Goal: Information Seeking & Learning: Learn about a topic

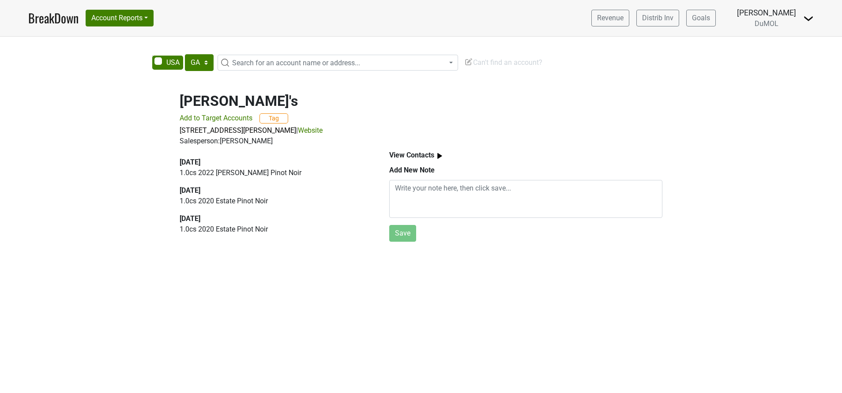
select select "GA"
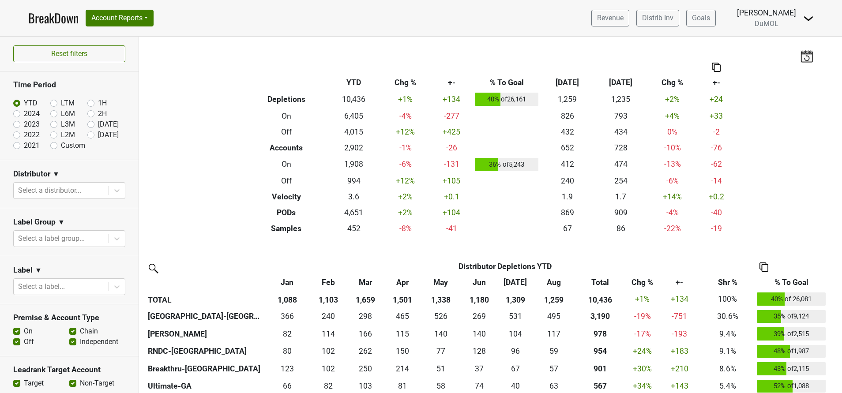
click at [98, 135] on label "[DATE]" at bounding box center [108, 135] width 21 height 11
click at [87, 135] on input "Sep '25" at bounding box center [104, 134] width 35 height 9
radio input "true"
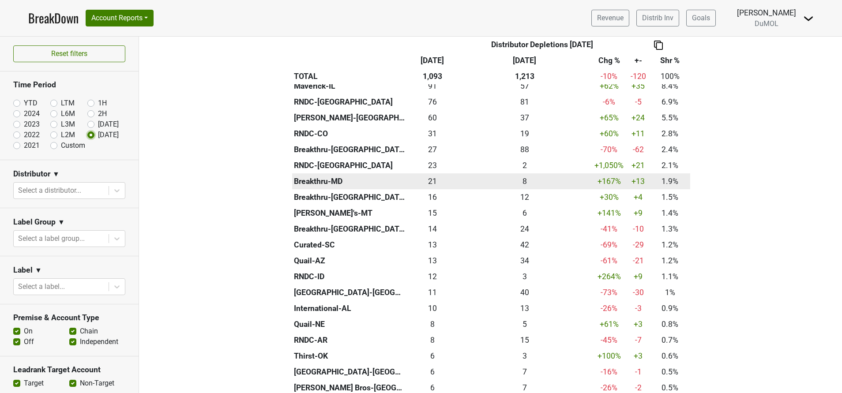
scroll to position [265, 0]
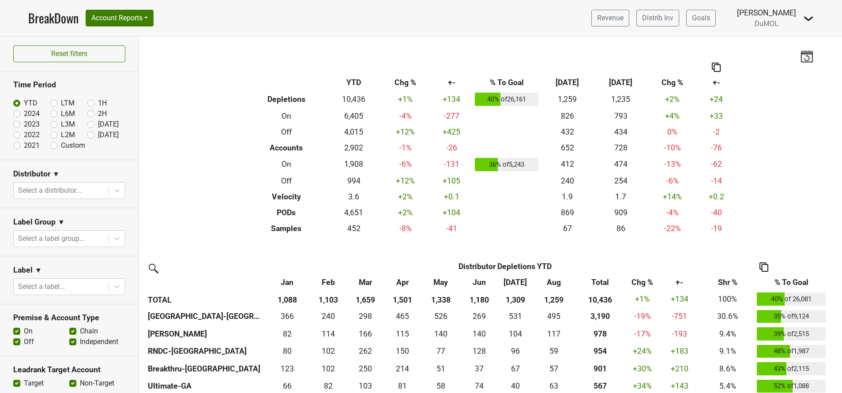
click at [98, 136] on label "[DATE]" at bounding box center [108, 135] width 21 height 11
click at [87, 136] on input "Sep '25" at bounding box center [104, 134] width 35 height 9
radio input "true"
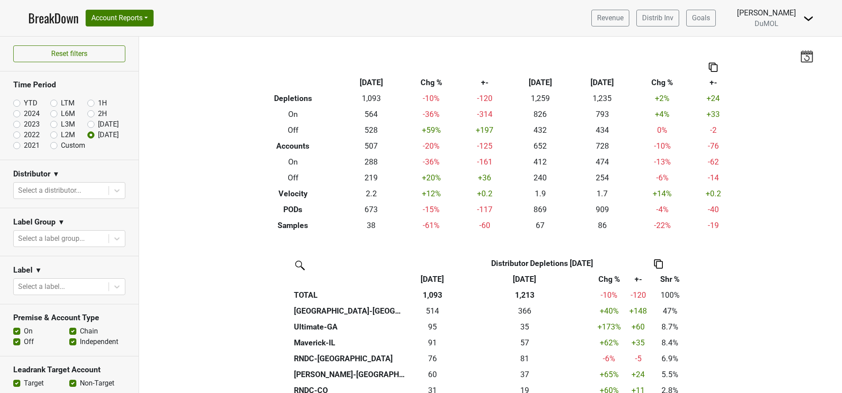
click at [64, 19] on link "BreakDown" at bounding box center [53, 18] width 50 height 19
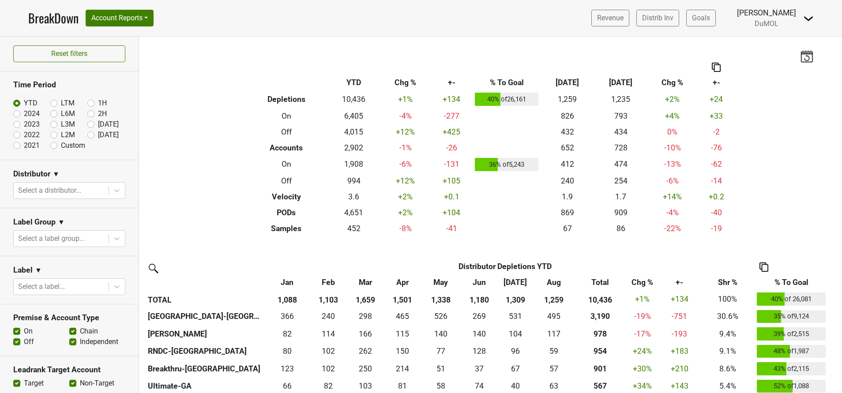
click at [809, 21] on img at bounding box center [808, 18] width 11 height 11
click at [764, 49] on link "Open Leadrank" at bounding box center [778, 50] width 70 height 14
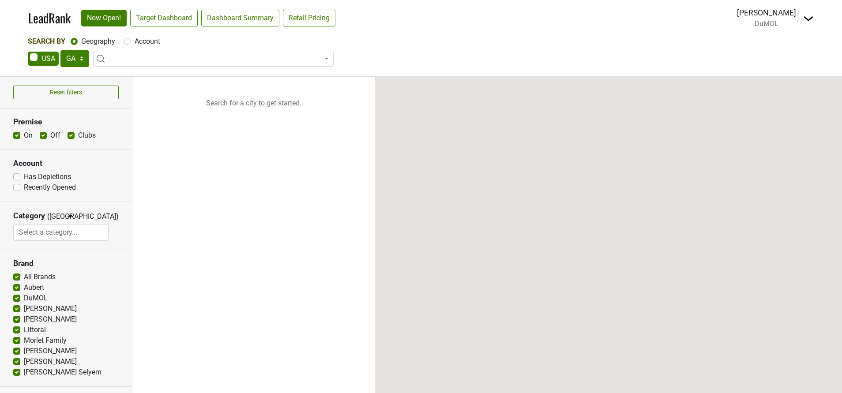
select select "GA"
select select
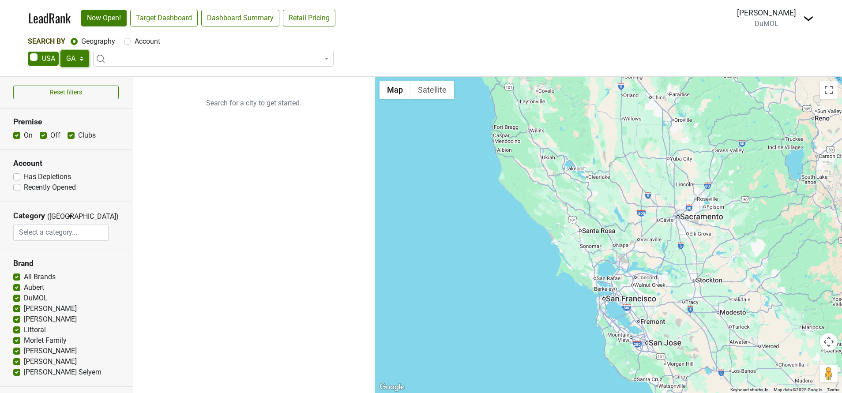
click at [85, 56] on select "AK AL AR AZ CA CO CT DC DE FL [GEOGRAPHIC_DATA] HI IA ID IL IN KS [GEOGRAPHIC_D…" at bounding box center [74, 58] width 29 height 17
select select "[GEOGRAPHIC_DATA]"
click at [60, 50] on select "AK AL AR AZ CA CO CT DC DE FL [GEOGRAPHIC_DATA] HI IA ID IL IN KS [GEOGRAPHIC_D…" at bounding box center [74, 58] width 29 height 17
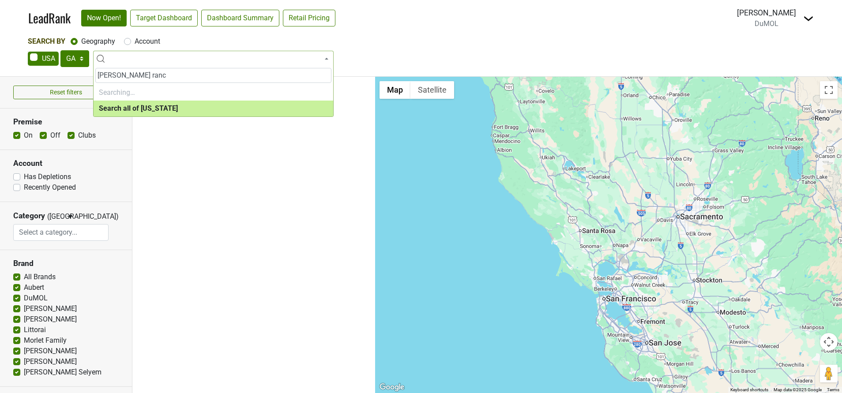
type input "[PERSON_NAME] ranch"
select select "ALL_TX"
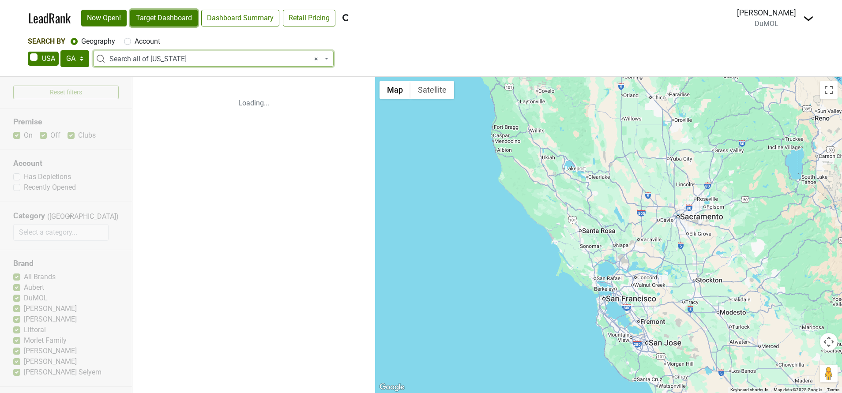
click at [174, 15] on link "Target Dashboard" at bounding box center [163, 18] width 67 height 17
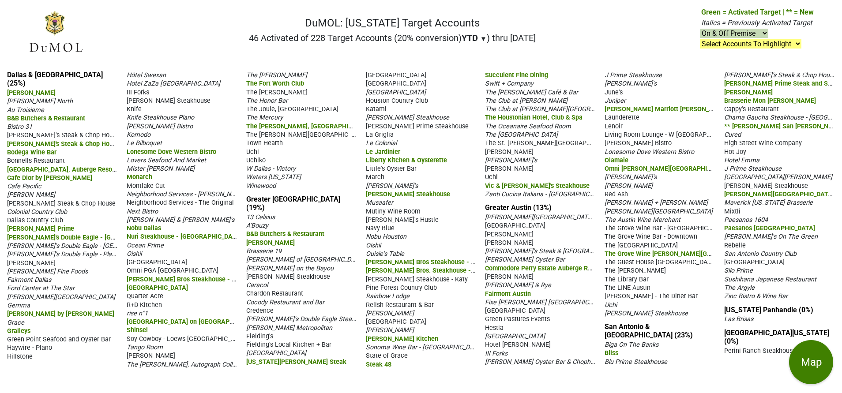
click at [543, 340] on span "Horseshoe Bay Resort" at bounding box center [515, 336] width 60 height 7
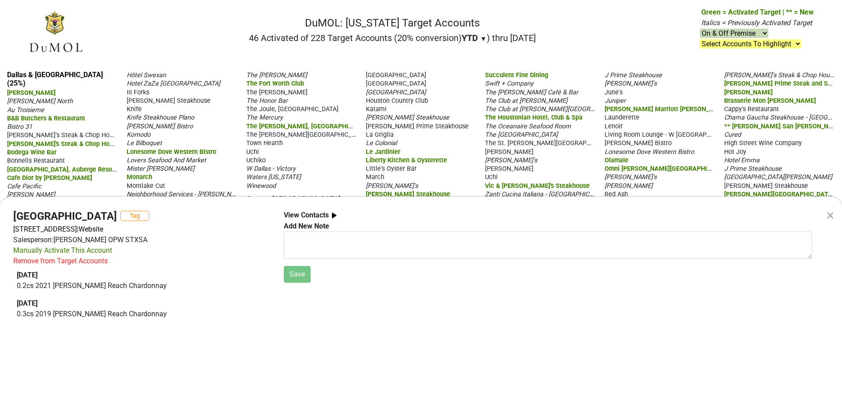
drag, startPoint x: 829, startPoint y: 212, endPoint x: 794, endPoint y: 211, distance: 34.9
click at [829, 212] on div "×" at bounding box center [829, 215] width 7 height 21
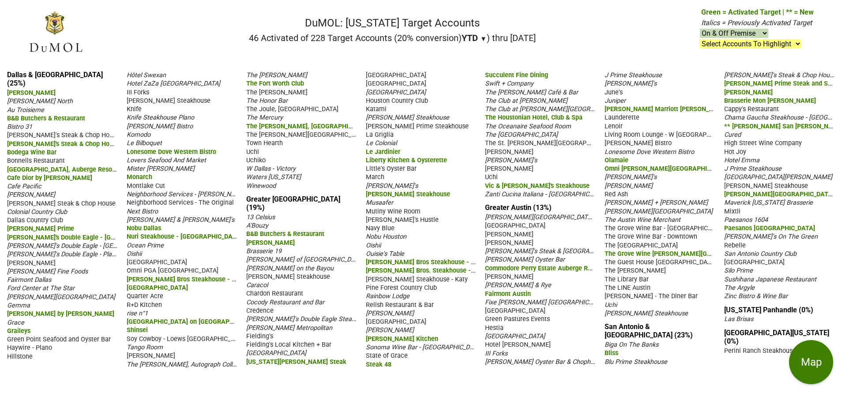
click at [667, 215] on span "[PERSON_NAME][GEOGRAPHIC_DATA]" at bounding box center [658, 211] width 108 height 7
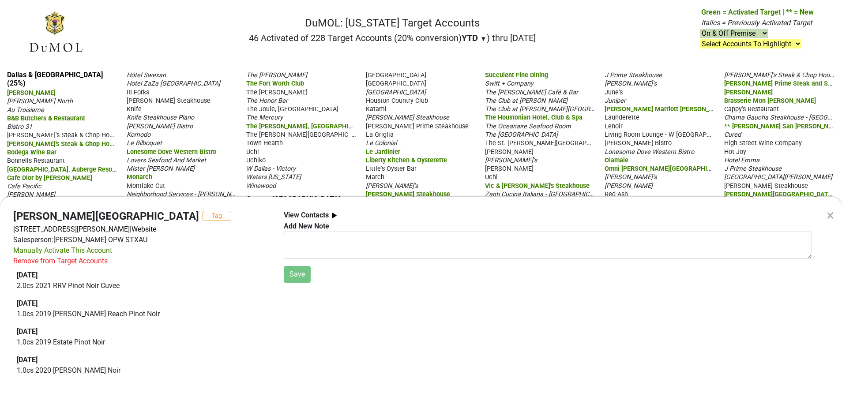
click at [833, 214] on div "×" at bounding box center [829, 215] width 7 height 21
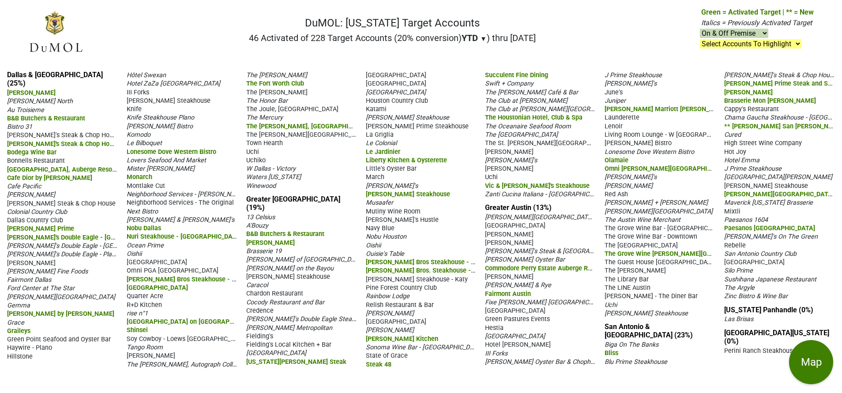
click at [632, 206] on span "Sloan + Parker" at bounding box center [655, 202] width 103 height 7
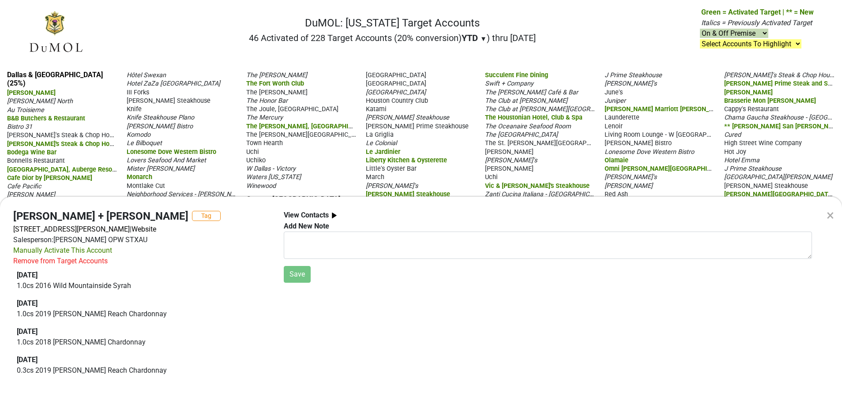
click at [833, 217] on div "×" at bounding box center [829, 215] width 7 height 21
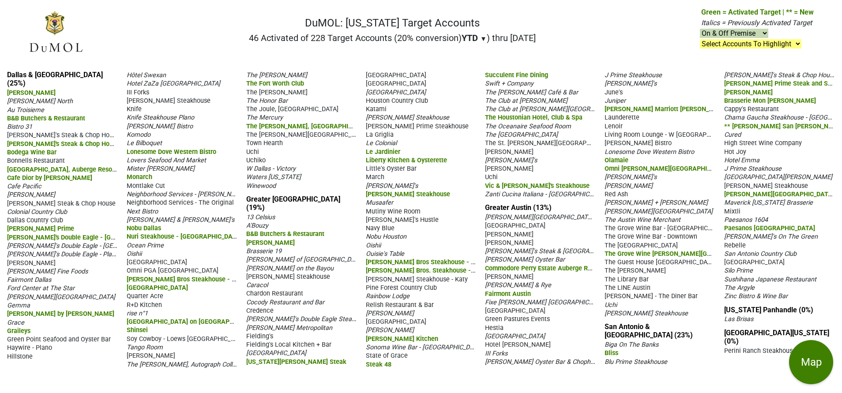
click at [653, 156] on span "Lonesome Dove Western Bistro" at bounding box center [649, 151] width 90 height 7
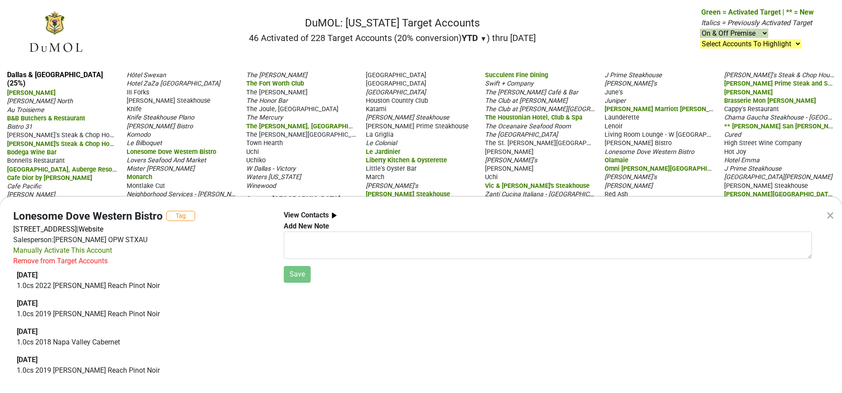
click at [832, 215] on div "×" at bounding box center [829, 215] width 7 height 21
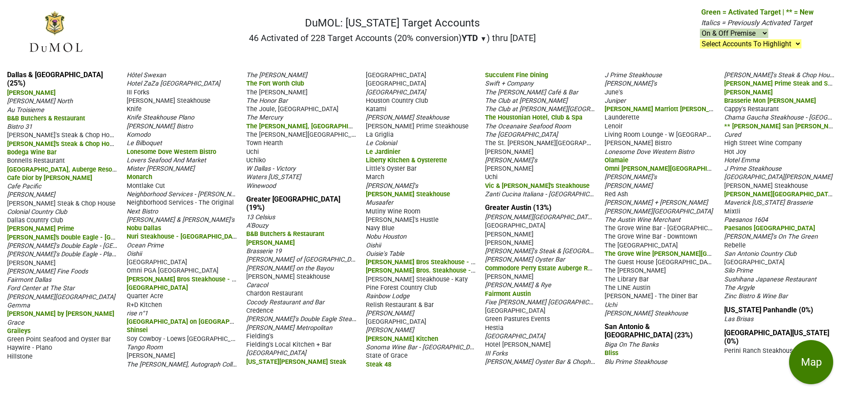
click at [623, 79] on span "J Prime Steakhouse" at bounding box center [632, 74] width 57 height 7
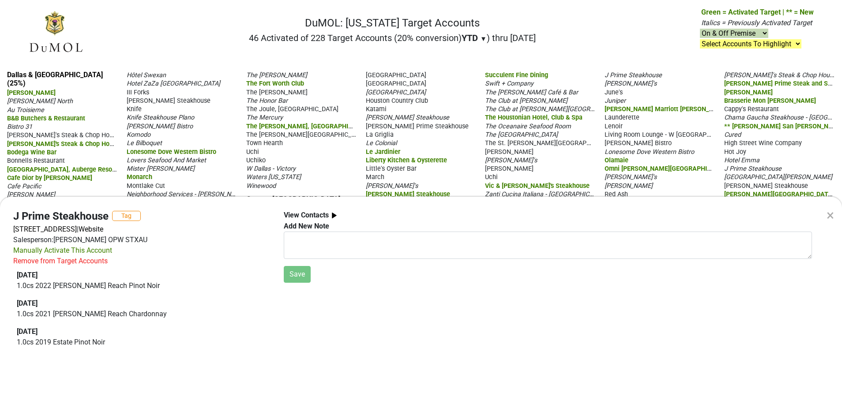
click at [829, 213] on div "×" at bounding box center [829, 215] width 7 height 21
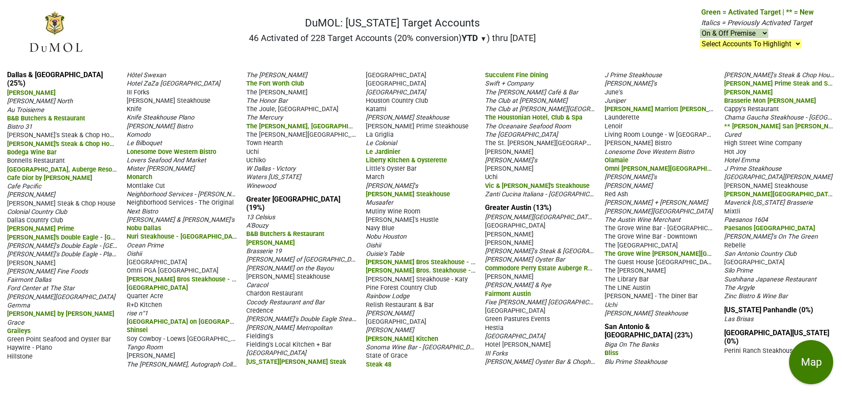
click at [507, 350] on span "III Forks" at bounding box center [496, 353] width 22 height 7
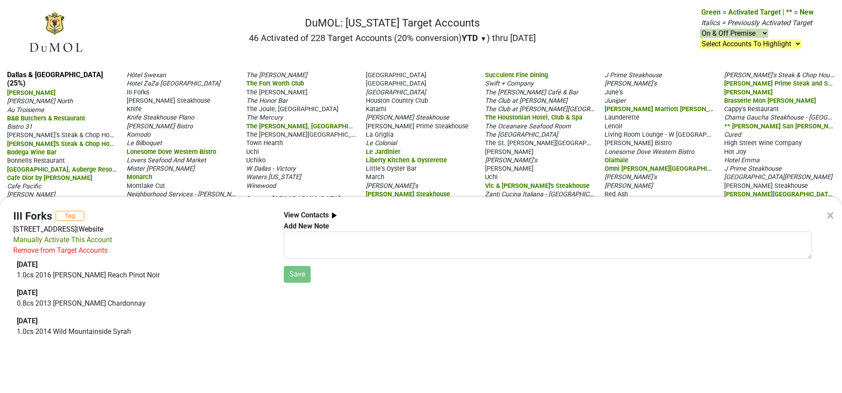
click at [827, 211] on div "×" at bounding box center [829, 215] width 7 height 21
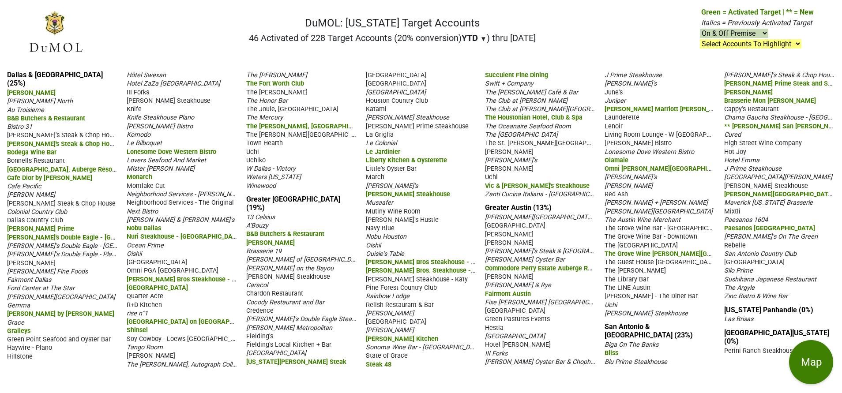
click at [521, 221] on span "Archer Hotel Austin" at bounding box center [563, 217] width 156 height 8
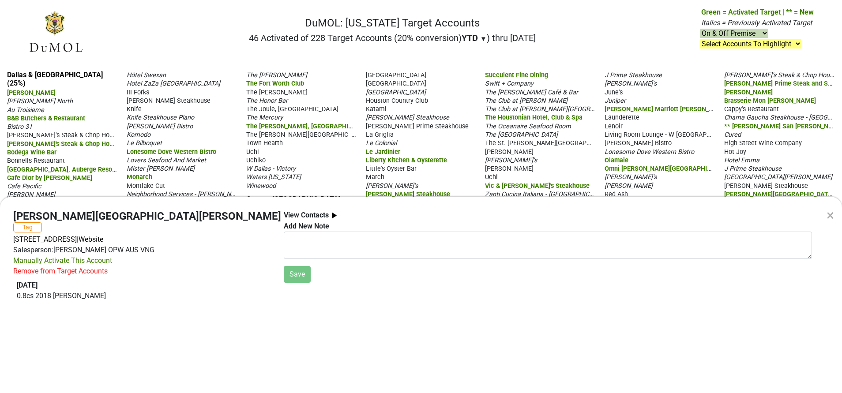
click at [825, 214] on div "×" at bounding box center [829, 215] width 23 height 37
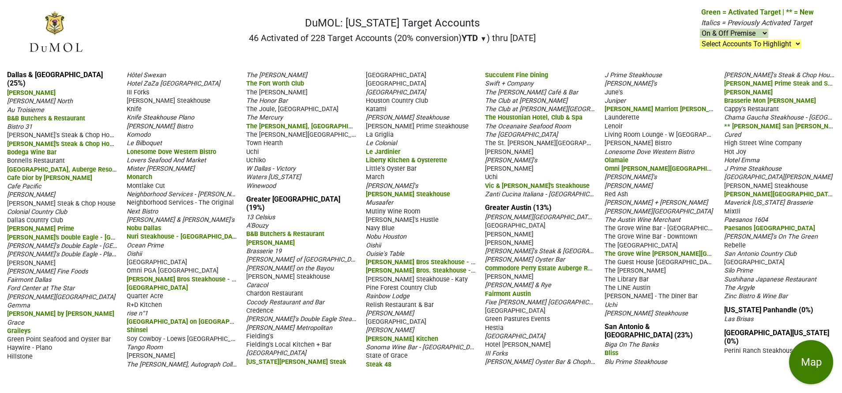
click at [504, 247] on span "Bartlett's" at bounding box center [509, 242] width 49 height 7
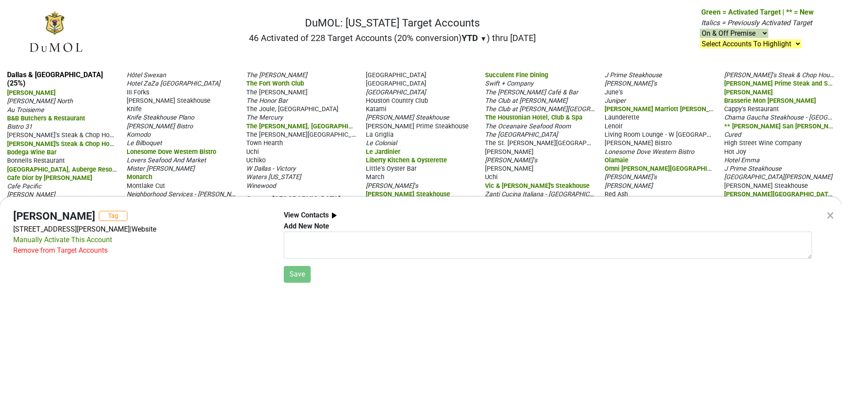
click at [832, 218] on div "×" at bounding box center [829, 215] width 7 height 21
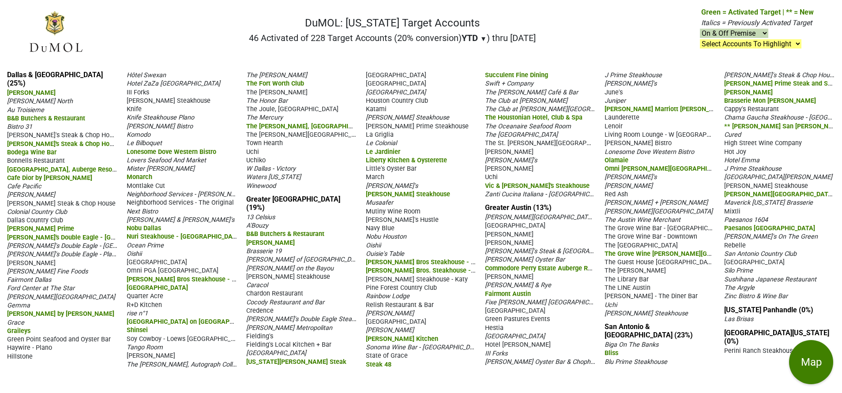
click at [545, 315] on span "Four Seasons Hotel Austin" at bounding box center [515, 310] width 60 height 7
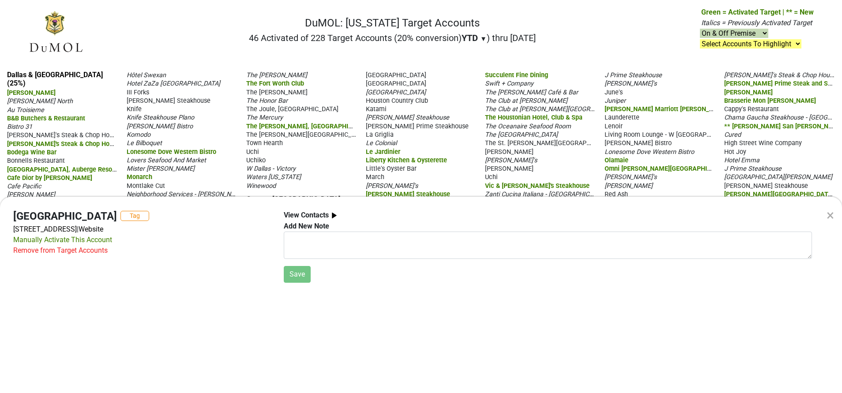
click at [830, 217] on div "×" at bounding box center [829, 215] width 7 height 21
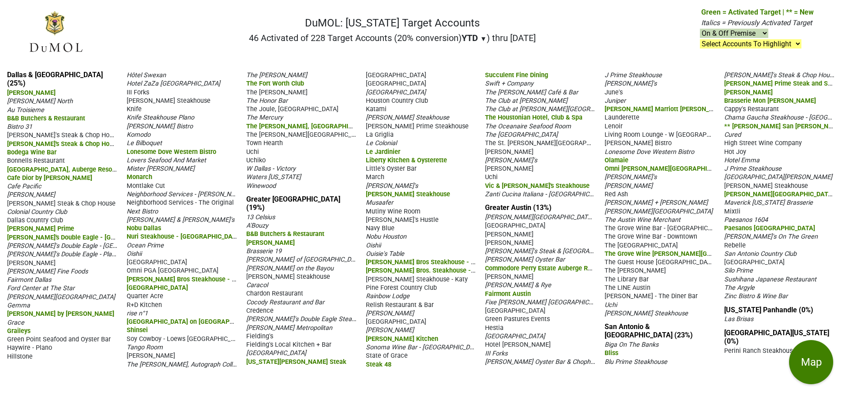
click at [620, 190] on span "Pignetti's" at bounding box center [628, 185] width 48 height 7
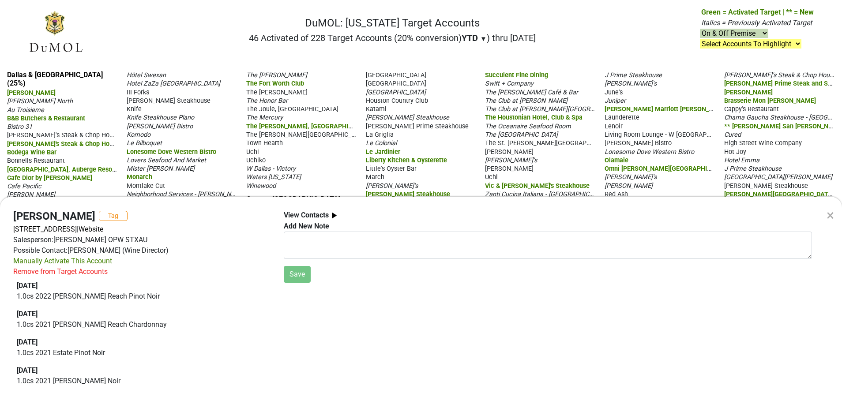
click at [829, 217] on div "×" at bounding box center [829, 215] width 7 height 21
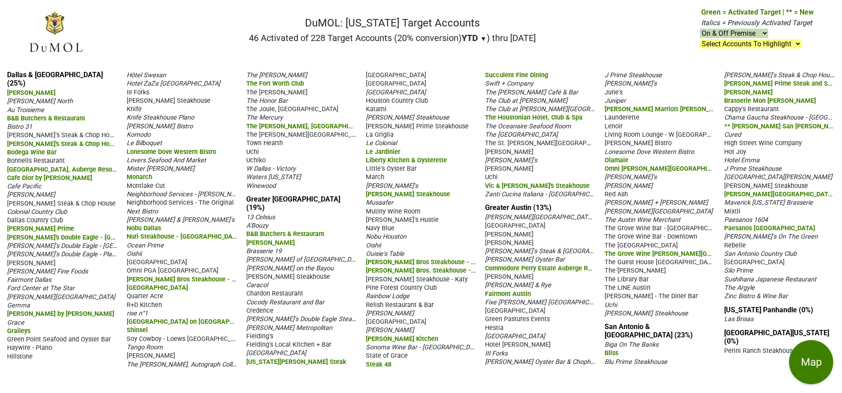
click at [625, 198] on span "Red Ash" at bounding box center [615, 194] width 23 height 7
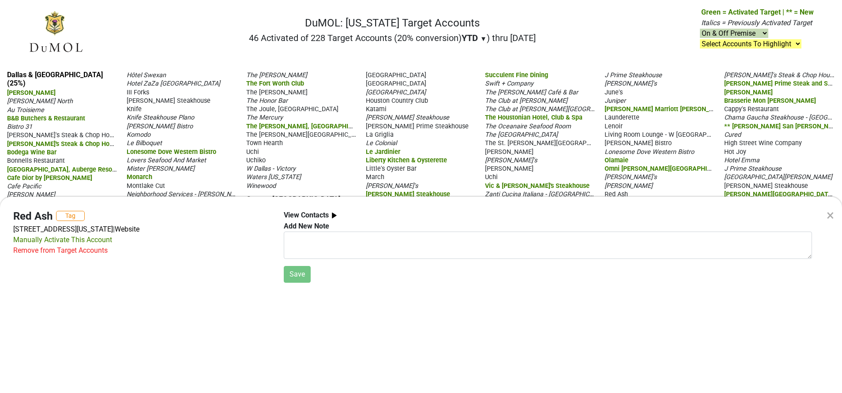
click at [832, 215] on div "×" at bounding box center [829, 215] width 7 height 21
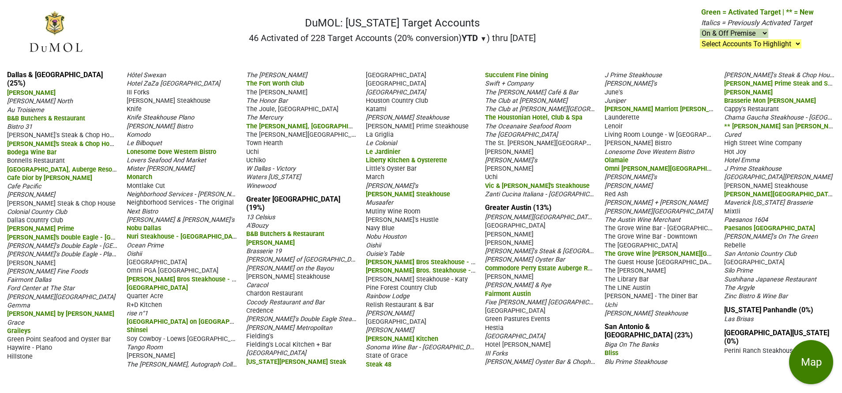
click at [513, 221] on span "Archer Hotel Austin" at bounding box center [563, 217] width 156 height 8
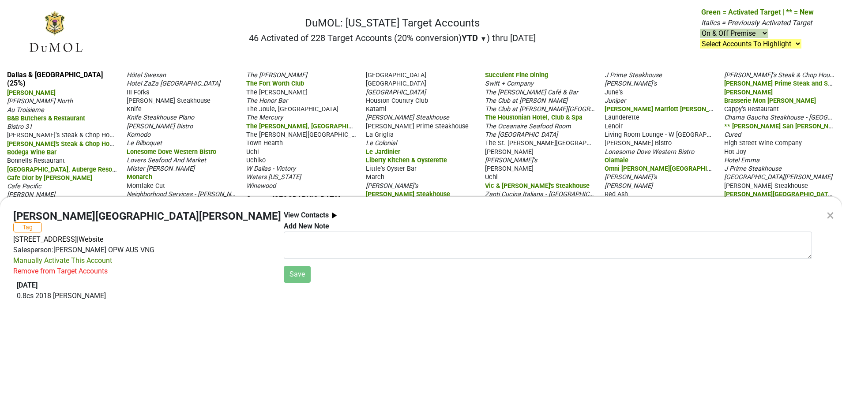
click at [830, 214] on div "×" at bounding box center [829, 215] width 7 height 21
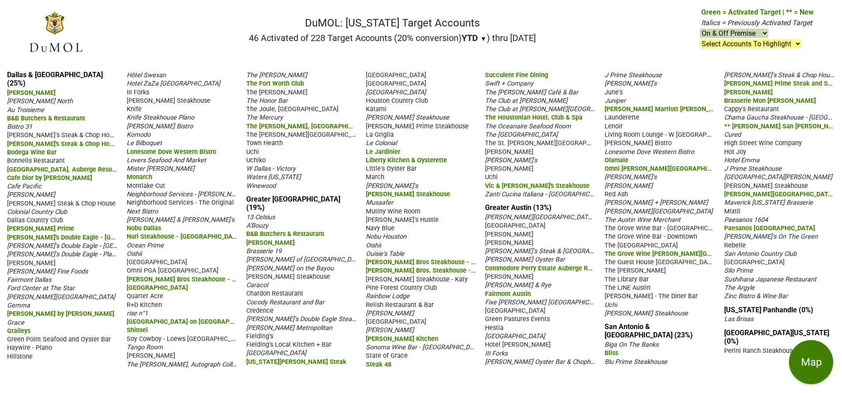
click at [504, 315] on span "Four Seasons Hotel Austin" at bounding box center [515, 310] width 60 height 7
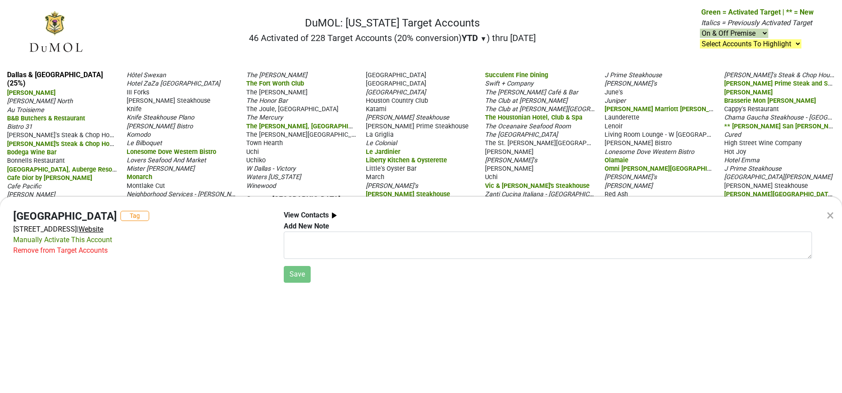
click at [103, 232] on span "Website" at bounding box center [91, 229] width 25 height 8
click at [435, 156] on div "× Four Seasons Hotel Austin Tag 98 San Jacinto Blvd, Austin, TX 78701 | Website…" at bounding box center [421, 196] width 842 height 393
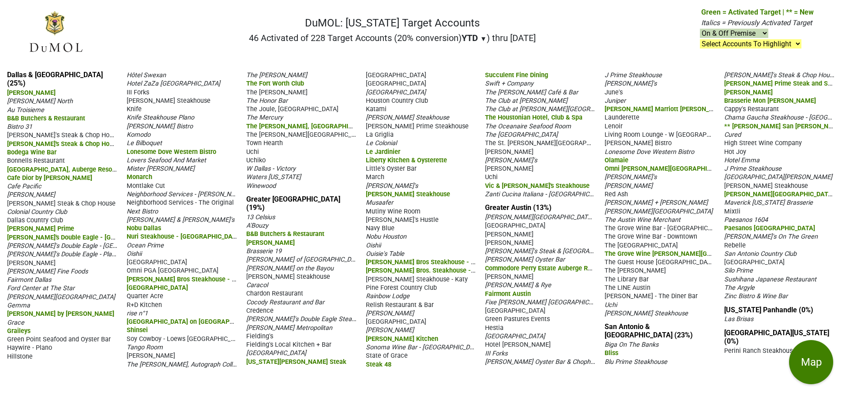
click at [618, 181] on span "Perla's" at bounding box center [630, 176] width 52 height 7
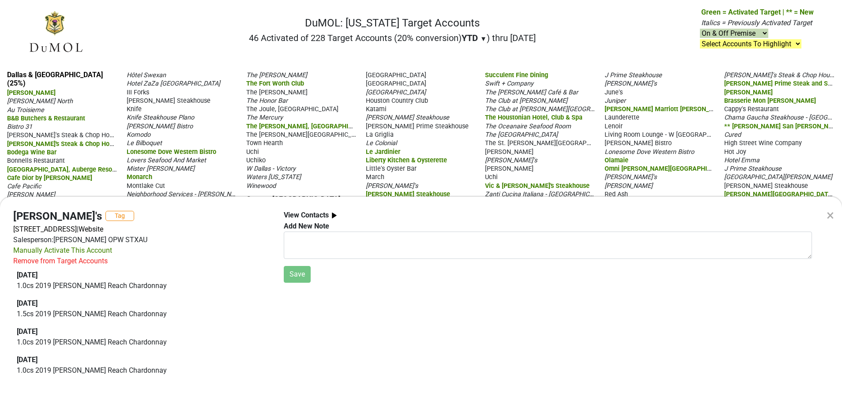
click at [833, 215] on div "×" at bounding box center [829, 215] width 7 height 21
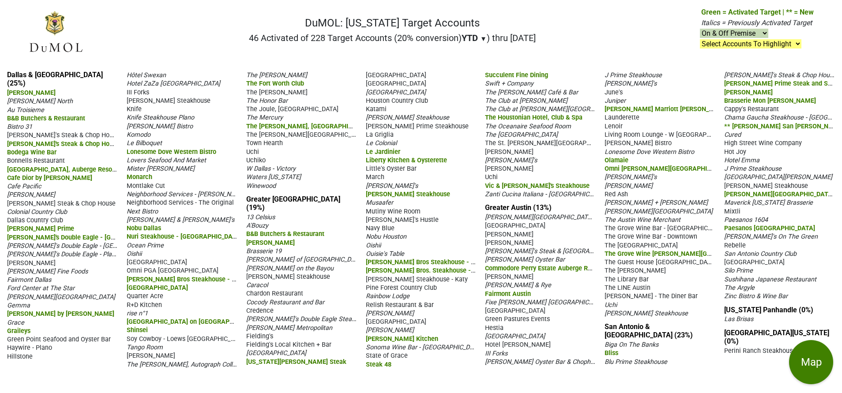
click at [622, 121] on span "Launderette" at bounding box center [621, 117] width 35 height 7
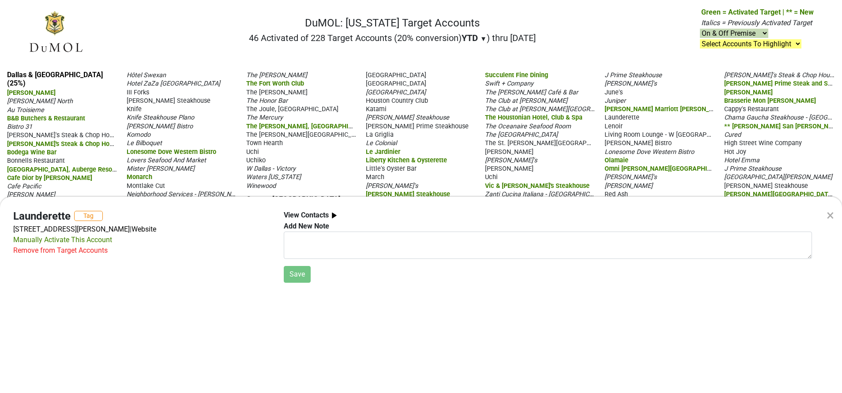
click at [621, 39] on div "× Launderette Tag 2115 Holly St, Austin, TX 78702 | Website Manually Activate T…" at bounding box center [421, 196] width 842 height 393
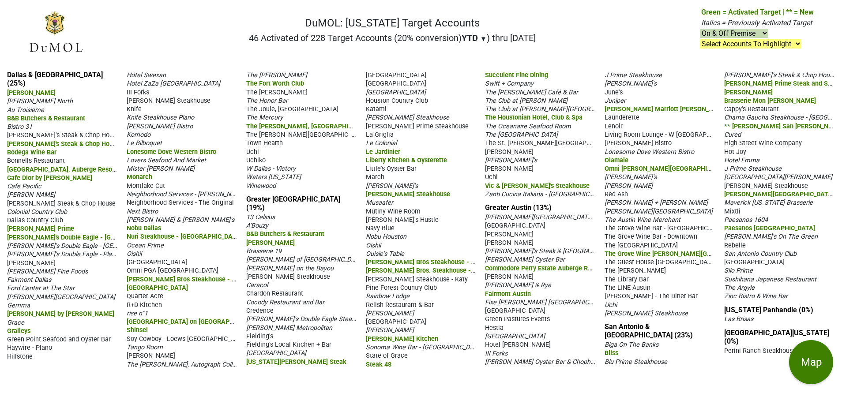
click at [618, 105] on span "Juniper" at bounding box center [614, 100] width 21 height 7
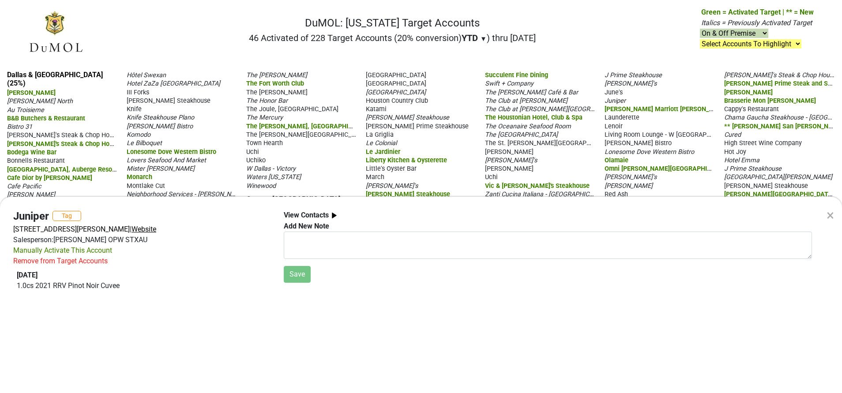
click at [156, 226] on span "Website" at bounding box center [143, 229] width 25 height 8
click at [546, 37] on div "× Juniper Tag 2400 E Cesar Chavez, Ste 304, Austin, TX 78702 | Website Salesper…" at bounding box center [421, 196] width 842 height 393
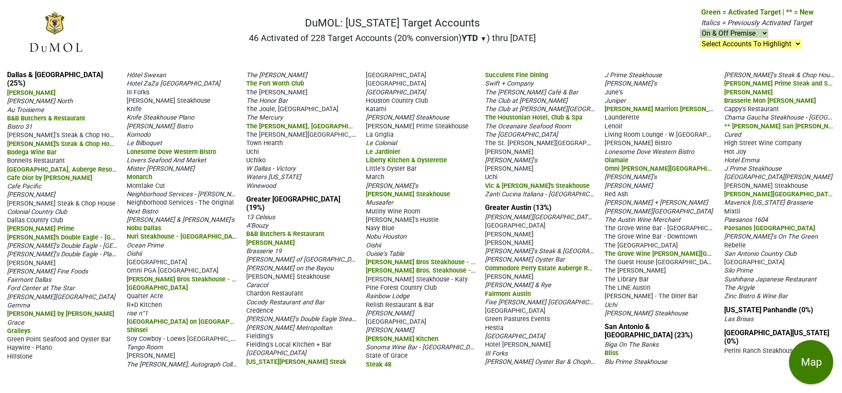
click at [523, 221] on span "Archer Hotel Austin" at bounding box center [563, 217] width 156 height 8
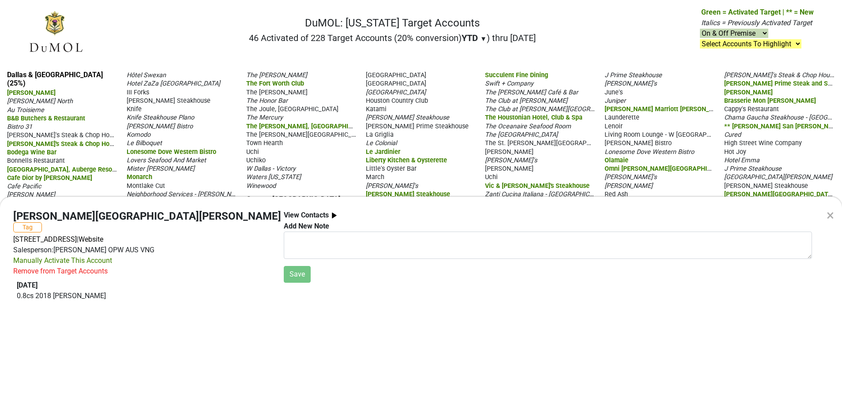
click at [826, 216] on div "×" at bounding box center [829, 215] width 7 height 21
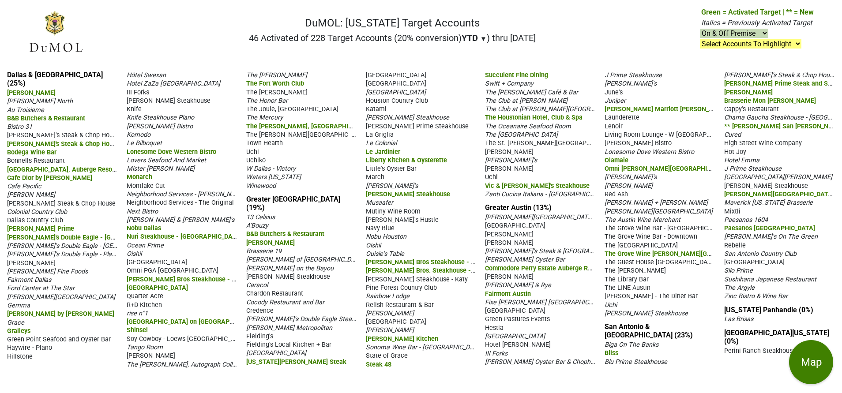
click at [577, 255] on span "Bob's Steak & Chop House - Downtown" at bounding box center [571, 251] width 173 height 8
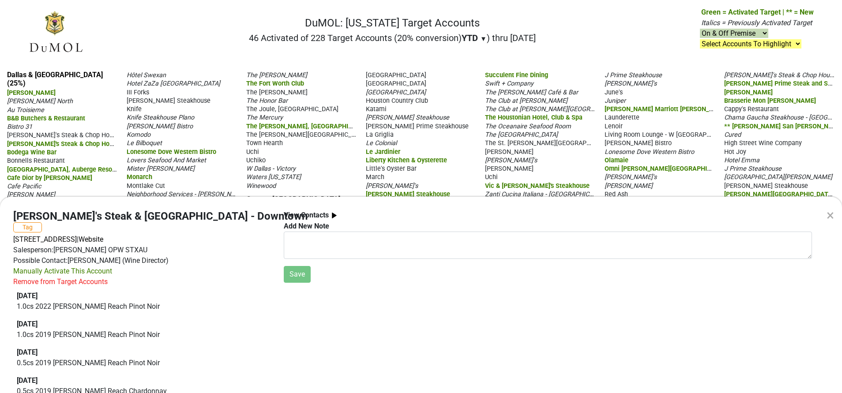
click at [830, 217] on div "×" at bounding box center [829, 215] width 7 height 21
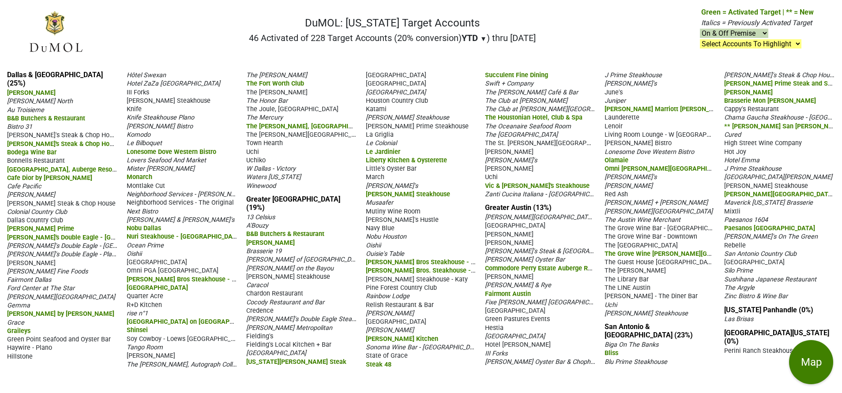
click at [520, 306] on span "Fixe Austin's Southern House" at bounding box center [546, 302] width 123 height 8
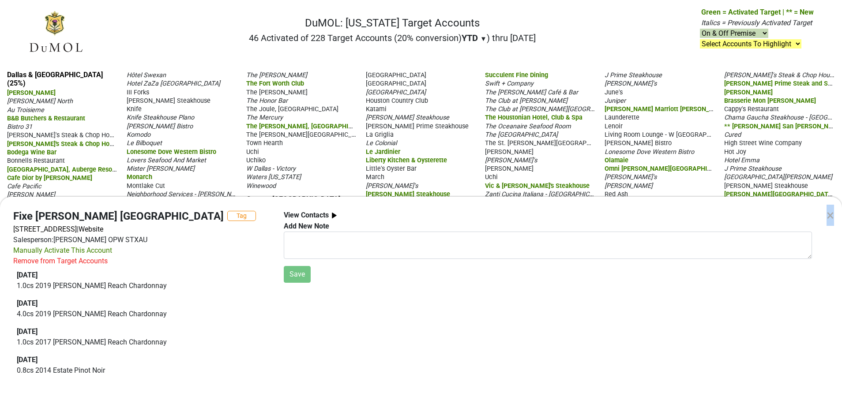
click at [830, 213] on div "×" at bounding box center [829, 215] width 7 height 21
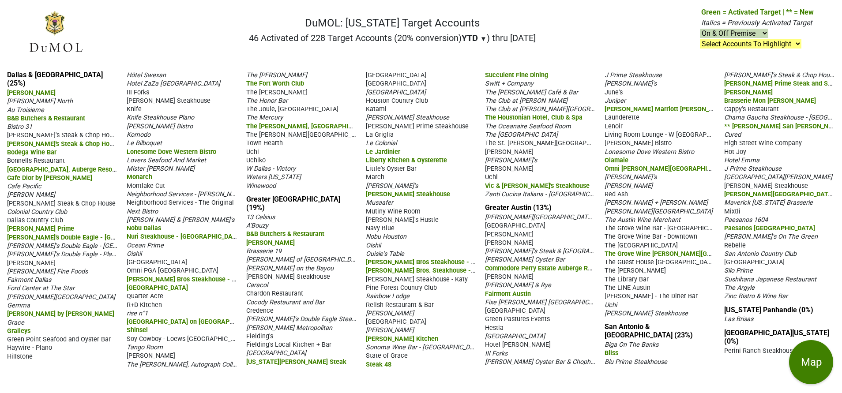
click at [508, 340] on span "Horseshoe Bay Resort" at bounding box center [515, 336] width 60 height 7
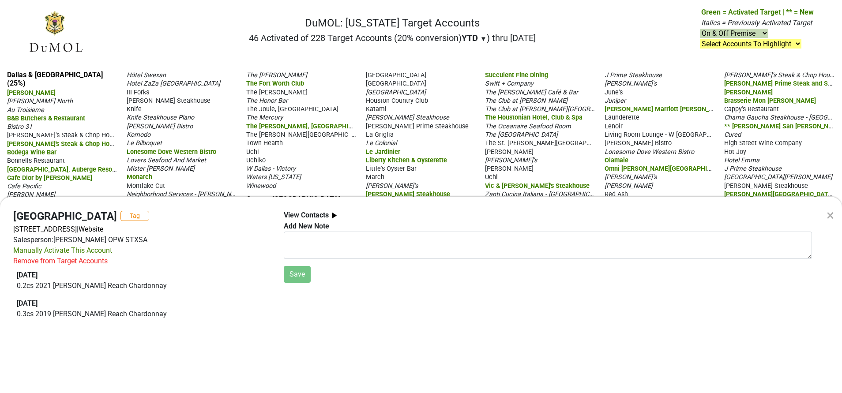
click at [832, 211] on div "×" at bounding box center [829, 215] width 7 height 21
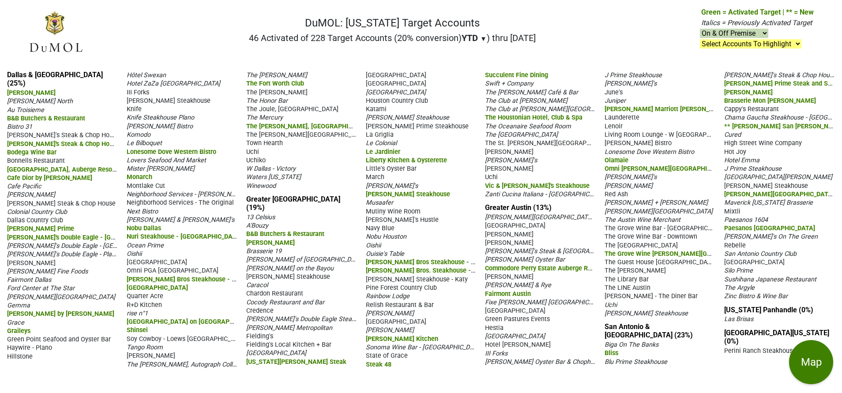
click at [651, 300] on span "Thompson Austin - The Diner Bar" at bounding box center [650, 295] width 93 height 7
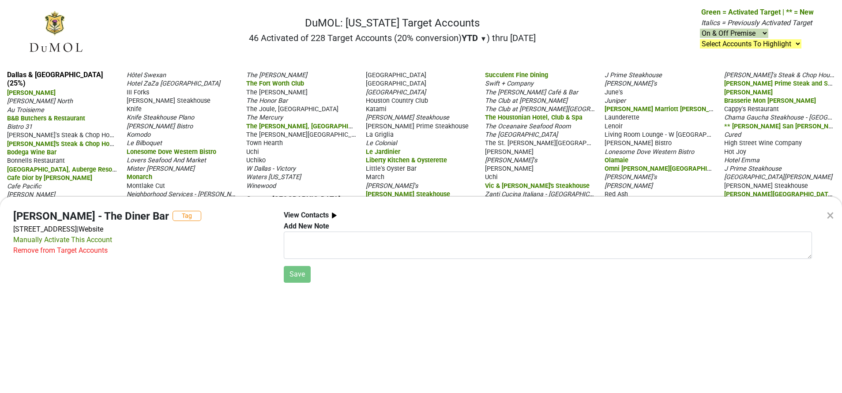
click at [832, 214] on div "×" at bounding box center [829, 215] width 7 height 21
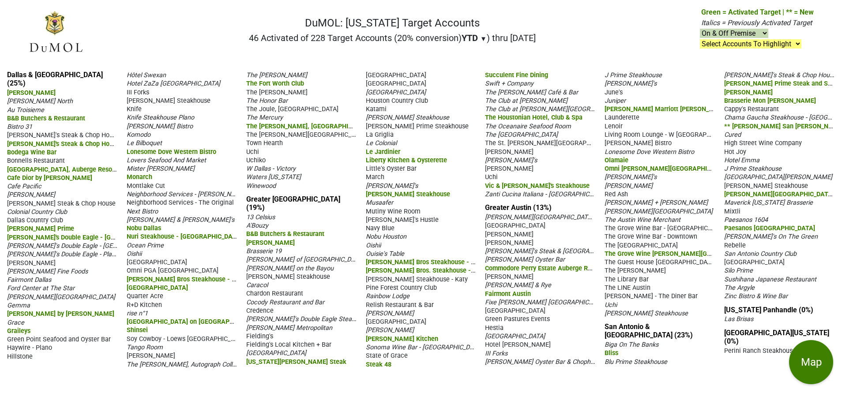
click at [604, 357] on span "J Carver's Oyster Bar & Chophouse" at bounding box center [544, 361] width 119 height 8
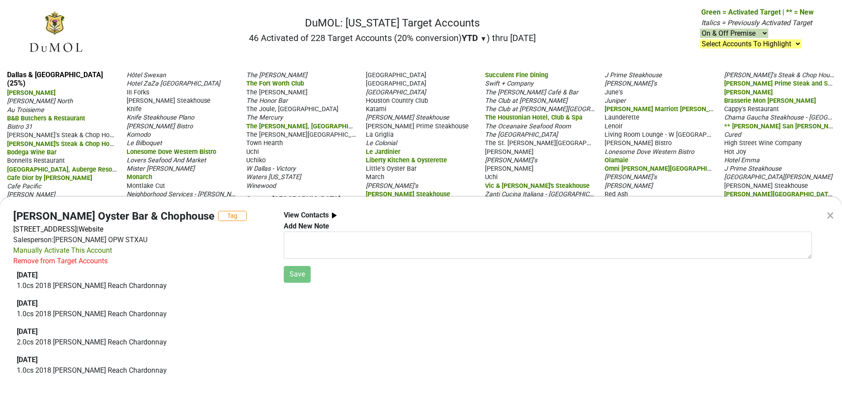
click at [610, 74] on div "× J Carver's Oyster Bar & Chophouse Tag 509 Rio Grande St, Austin, TX 78701 | W…" at bounding box center [421, 196] width 842 height 393
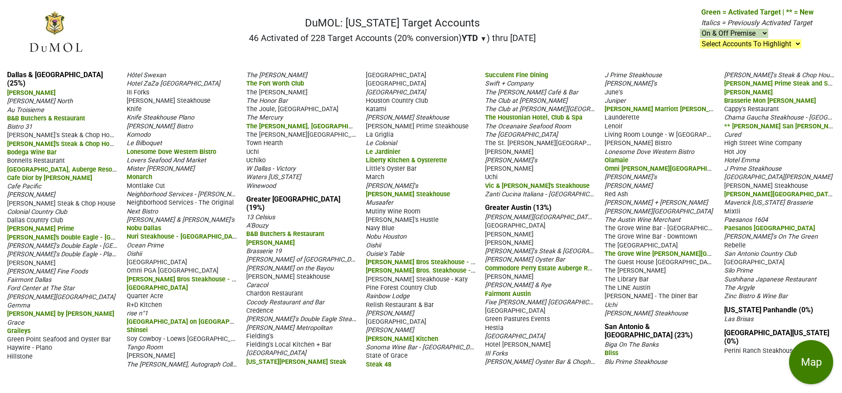
click at [507, 350] on span "III Forks" at bounding box center [496, 353] width 22 height 7
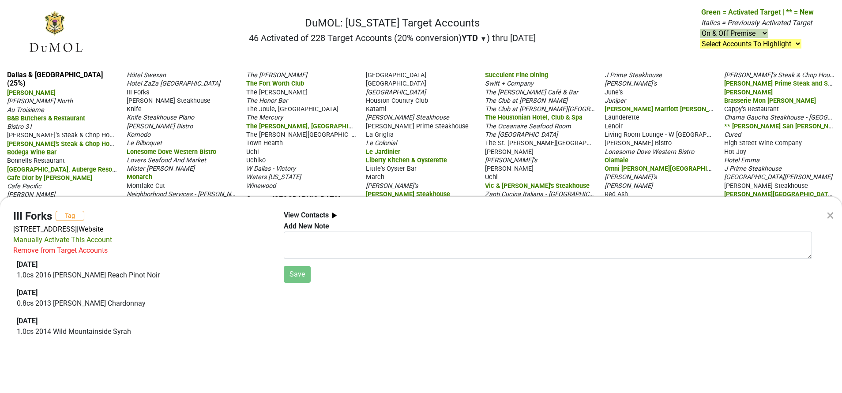
click at [620, 119] on div "× III Forks Tag 111 Lavaca St, Austin, TX 78701 | Website Manually Activate Thi…" at bounding box center [421, 196] width 842 height 393
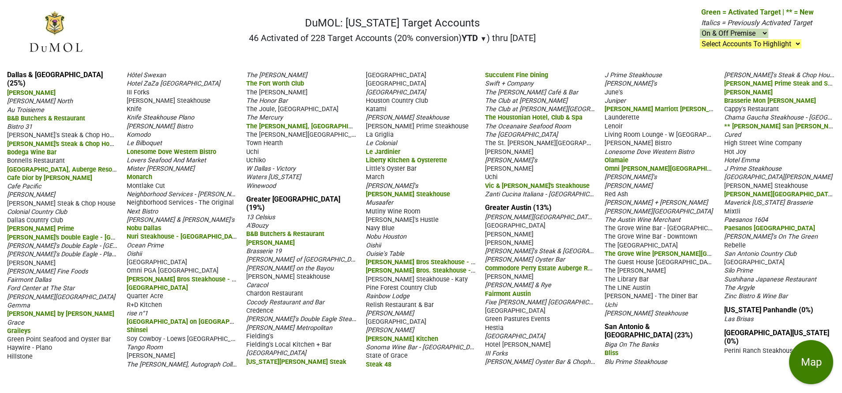
click at [620, 105] on span "Juniper" at bounding box center [614, 100] width 21 height 7
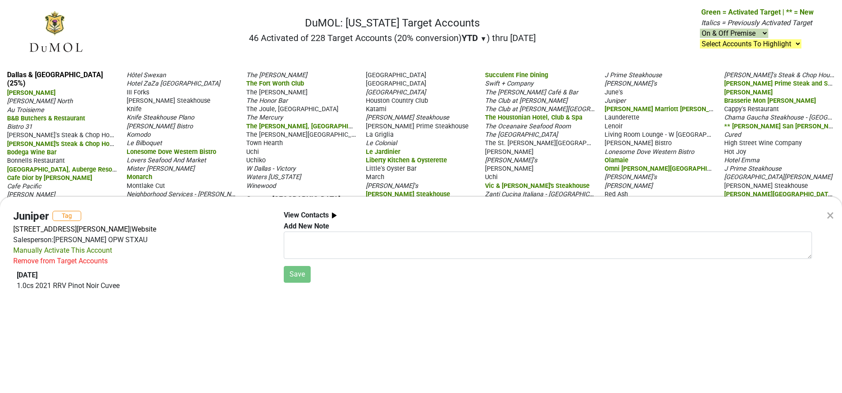
click at [628, 136] on div "× Juniper Tag 2400 E Cesar Chavez, Ste 304, Austin, TX 78702 | Website Salesper…" at bounding box center [421, 196] width 842 height 393
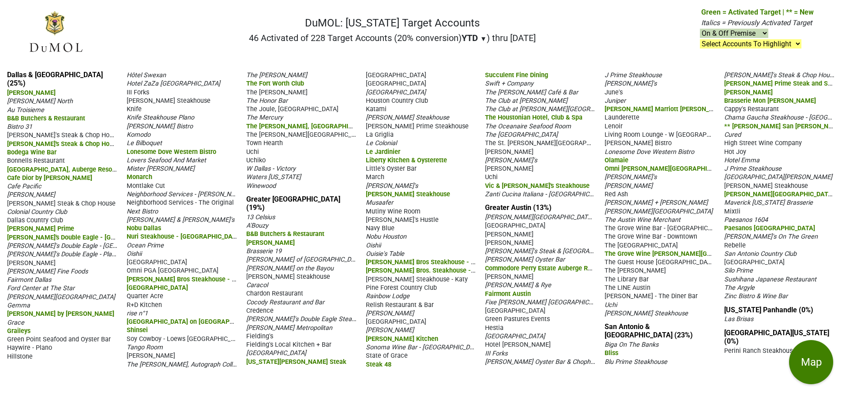
click at [628, 121] on span "Launderette" at bounding box center [621, 117] width 35 height 7
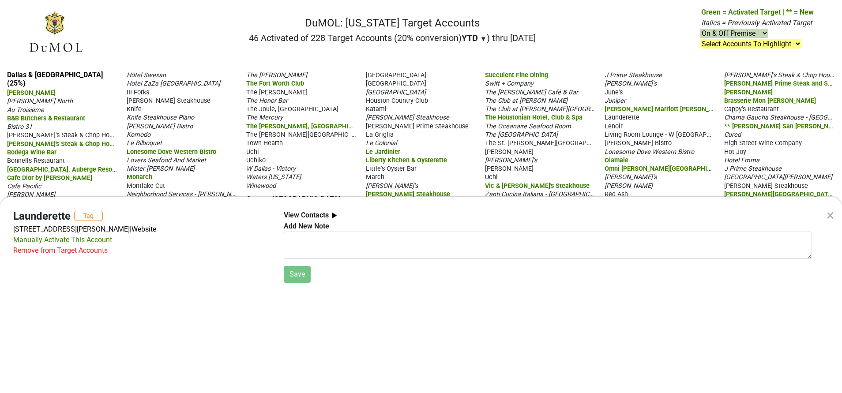
click at [633, 168] on div "× Launderette Tag 2115 Holly St, Austin, TX 78702 | Website Manually Activate T…" at bounding box center [421, 196] width 842 height 393
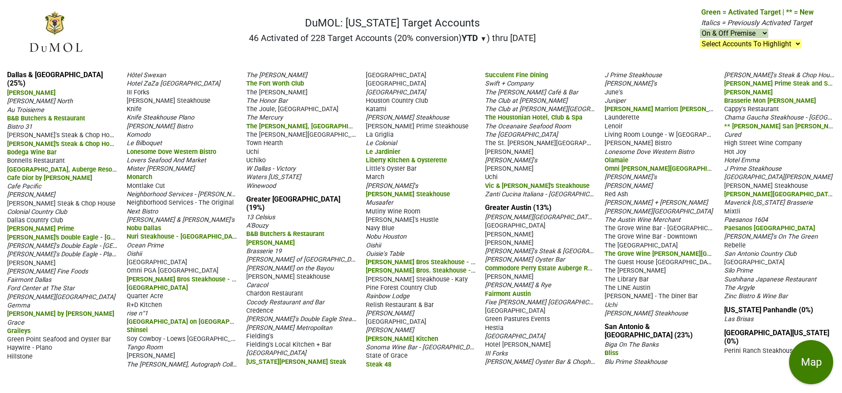
click at [617, 181] on span "Perla's" at bounding box center [630, 176] width 52 height 7
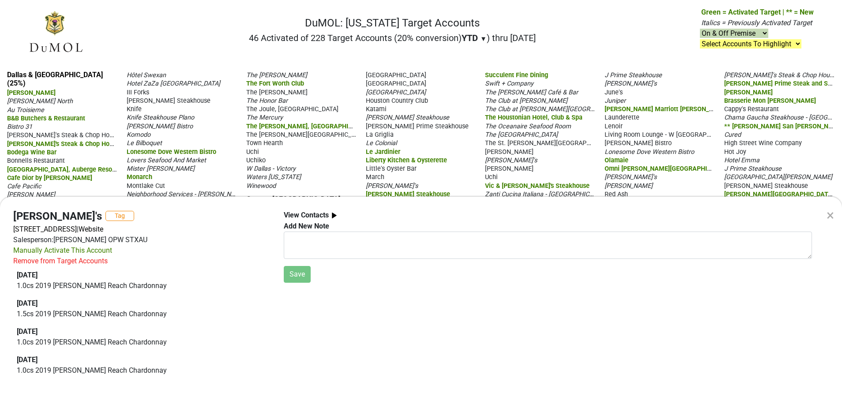
click at [829, 214] on div "×" at bounding box center [829, 215] width 7 height 21
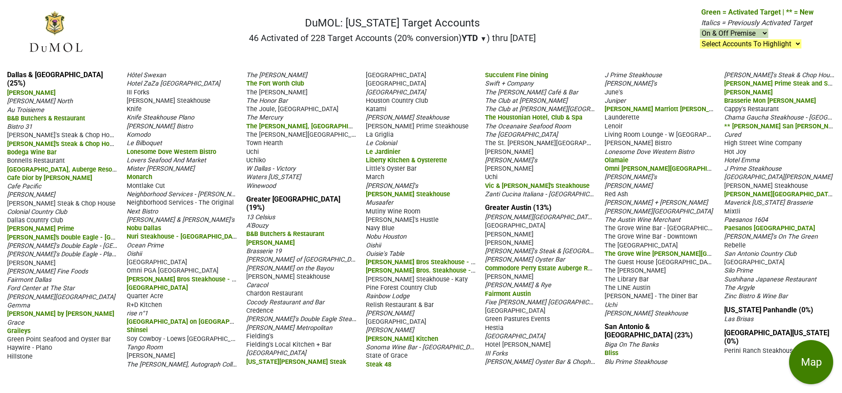
click at [639, 206] on span "Sloan + Parker" at bounding box center [655, 202] width 103 height 7
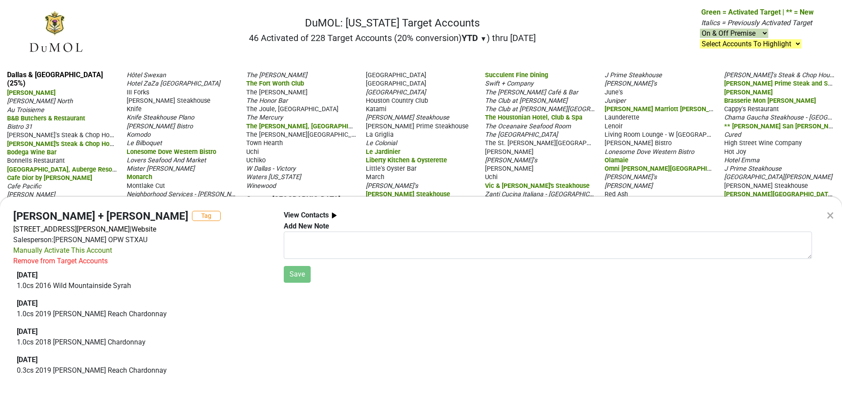
click at [829, 216] on div "×" at bounding box center [829, 215] width 7 height 21
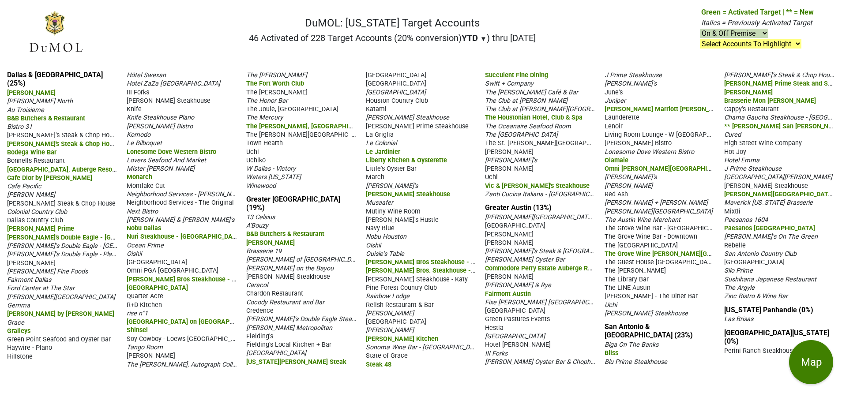
click at [626, 206] on span "Sloan + Parker" at bounding box center [655, 202] width 103 height 7
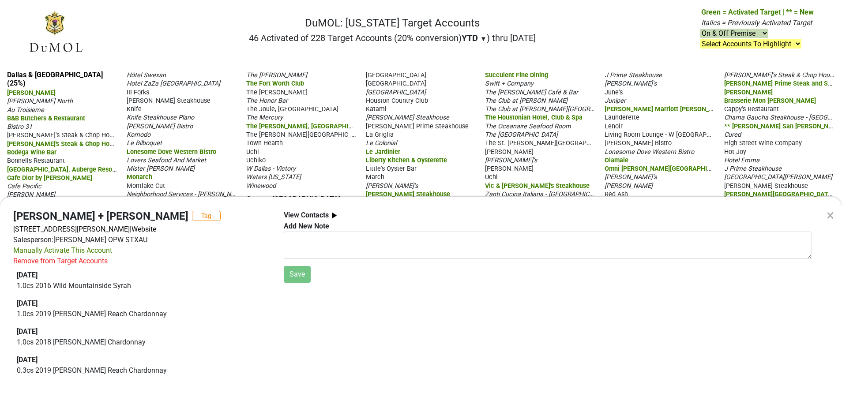
click at [831, 215] on div "×" at bounding box center [829, 215] width 7 height 21
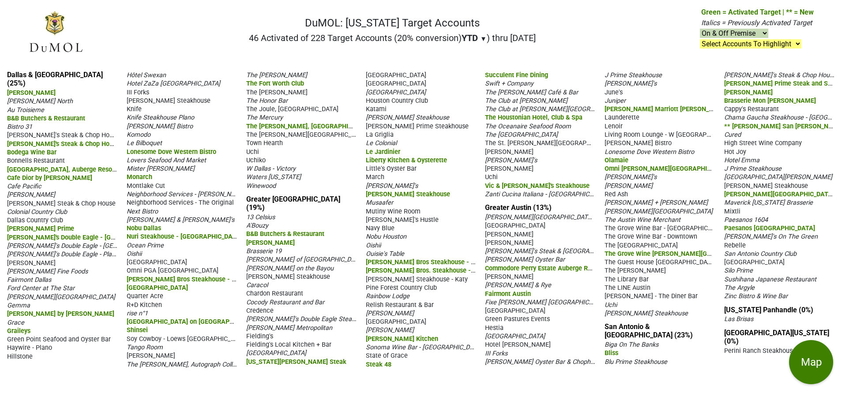
click at [688, 206] on div "Sloan + Parker" at bounding box center [659, 202] width 111 height 8
click at [623, 274] on span "The Kimberly" at bounding box center [634, 270] width 61 height 7
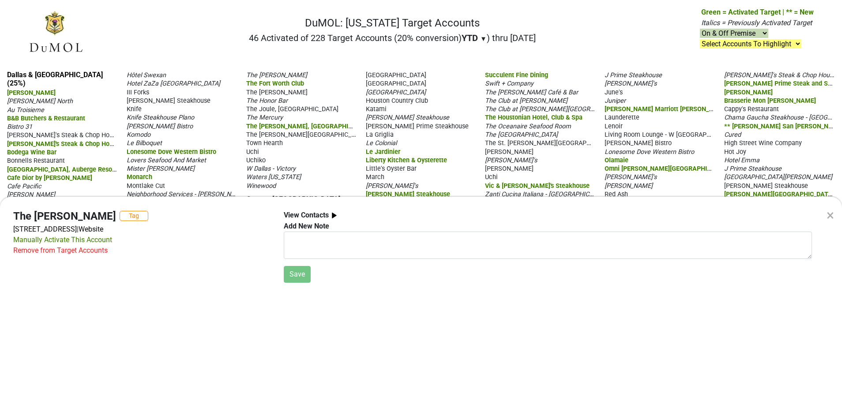
click at [832, 217] on div "×" at bounding box center [829, 215] width 7 height 21
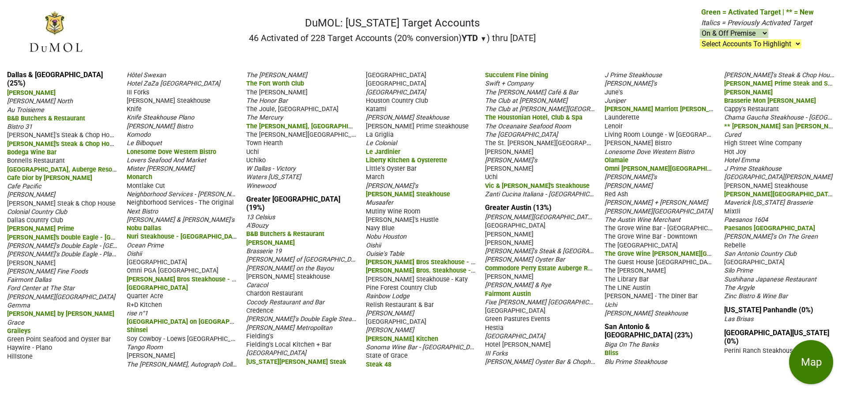
click at [614, 309] on span "Uchi" at bounding box center [610, 304] width 12 height 7
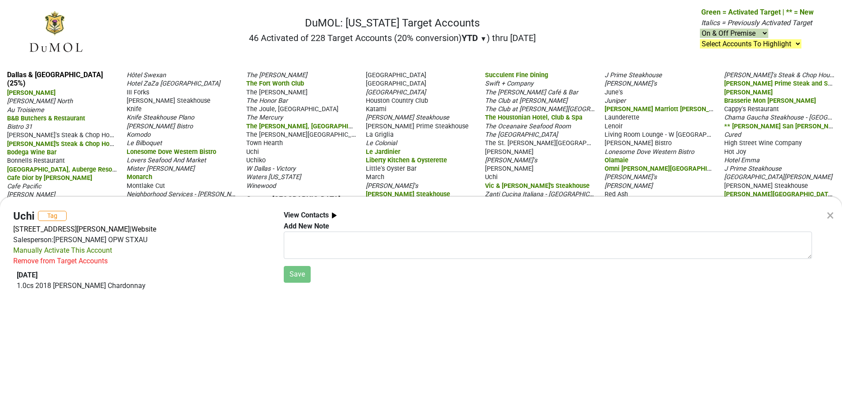
click at [835, 215] on div "×" at bounding box center [829, 215] width 23 height 37
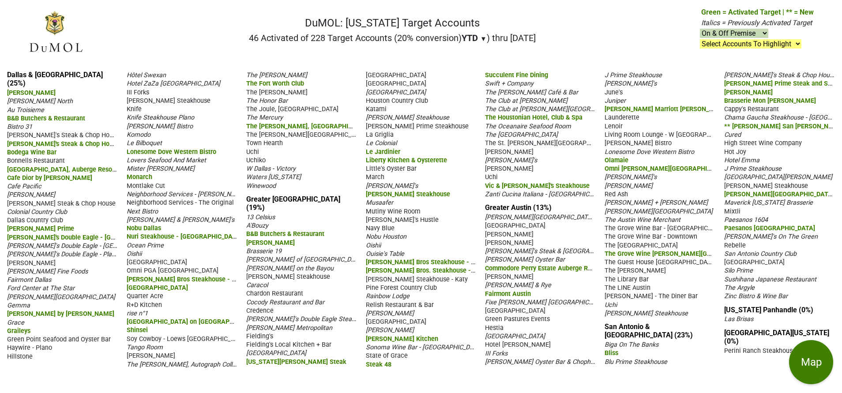
click at [620, 121] on span "Launderette" at bounding box center [621, 117] width 35 height 7
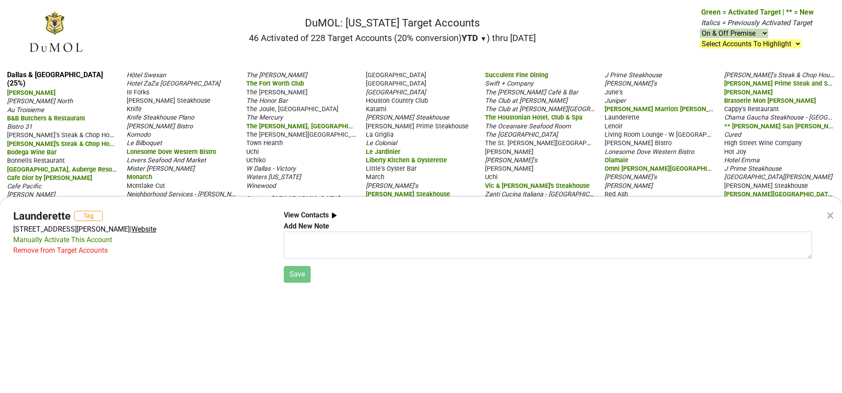
click at [133, 228] on span "Website" at bounding box center [143, 229] width 25 height 8
click at [831, 216] on div "×" at bounding box center [829, 215] width 7 height 21
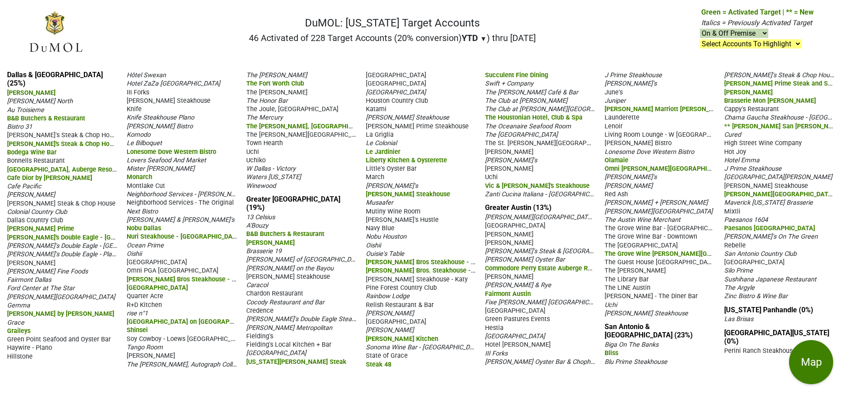
click at [667, 358] on span "Blu Prime Steakhouse" at bounding box center [635, 361] width 63 height 7
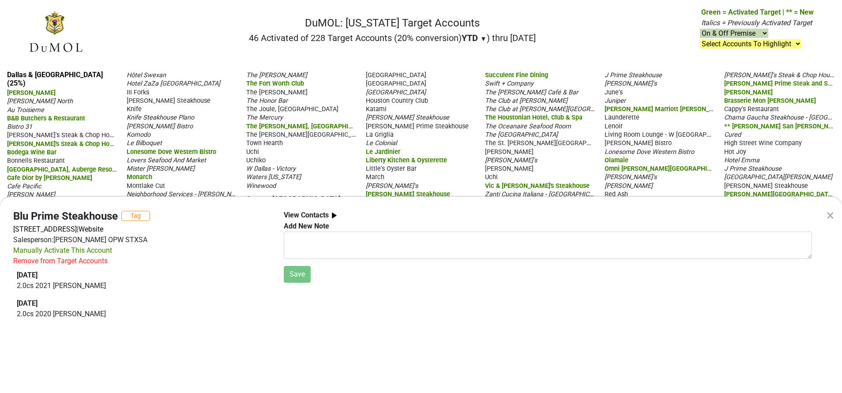
click at [582, 165] on div "× Blu Prime Steakhouse Tag 1818 N Loop 1604 W Suite 101, San Antonio, TX 78248 …" at bounding box center [421, 196] width 842 height 393
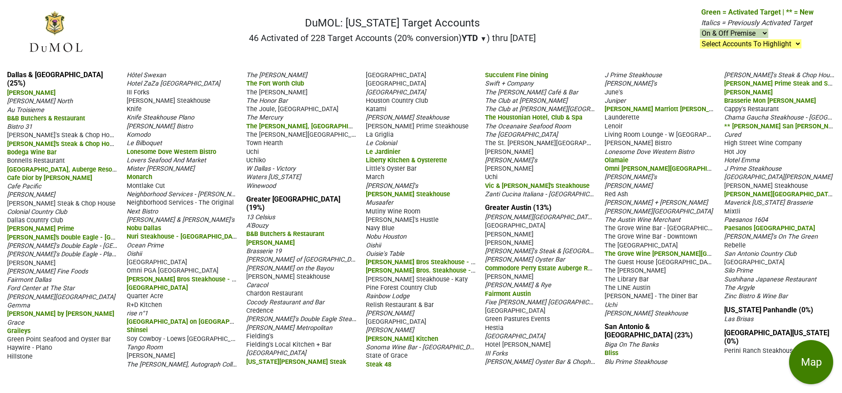
click at [638, 348] on section "San Antonio & Southern TX (23%) Biga On The Banks Bliss Blu Prime Steakhouse Bo…" at bounding box center [719, 220] width 230 height 298
click at [629, 348] on span "Biga On The Banks" at bounding box center [631, 344] width 54 height 7
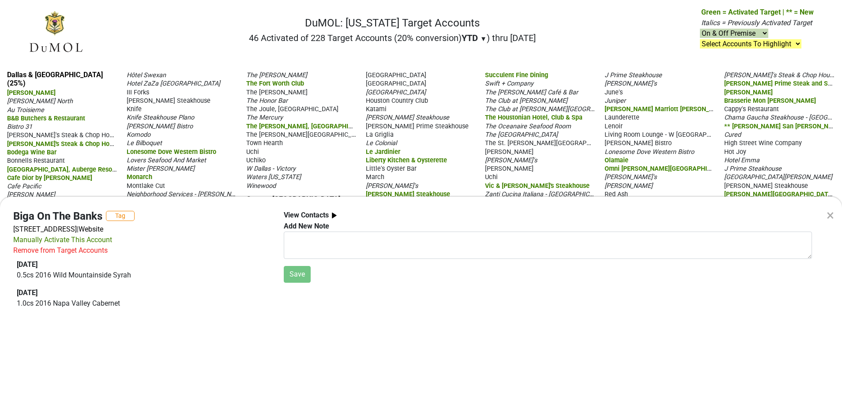
click at [833, 217] on div "×" at bounding box center [829, 215] width 7 height 21
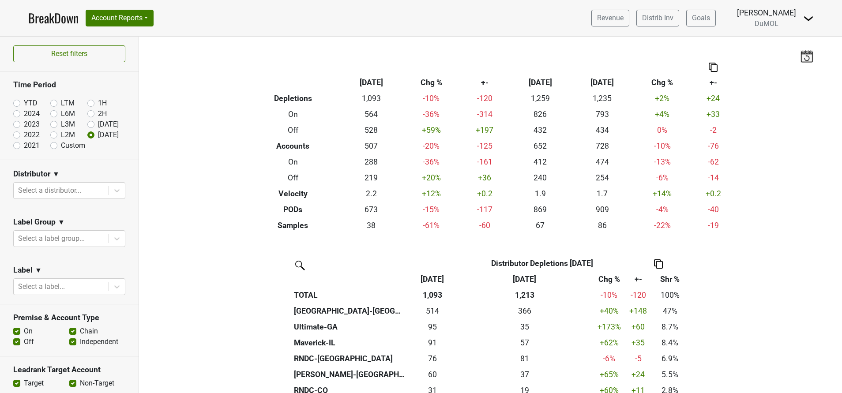
scroll to position [265, 0]
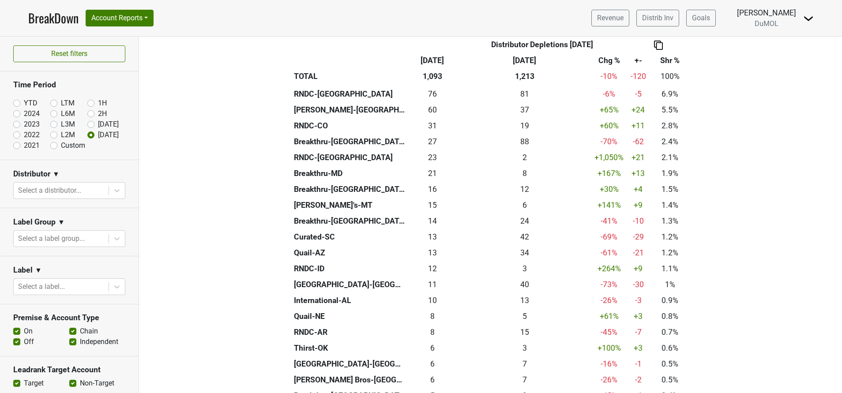
click at [61, 147] on label "Custom" at bounding box center [73, 145] width 24 height 11
click at [50, 147] on input "Custom" at bounding box center [67, 144] width 35 height 9
radio input "true"
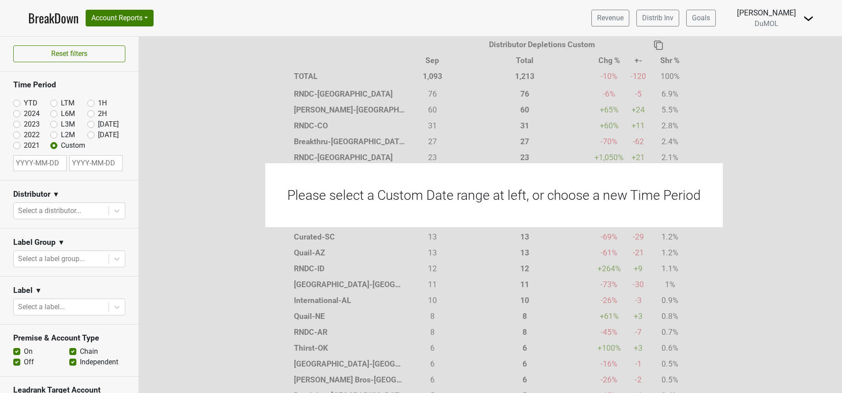
click at [40, 161] on input "text" at bounding box center [39, 163] width 53 height 16
select select "8"
select select "2025"
click at [60, 189] on select "January February March April May June July August September October November De…" at bounding box center [48, 191] width 37 height 8
select select "0"
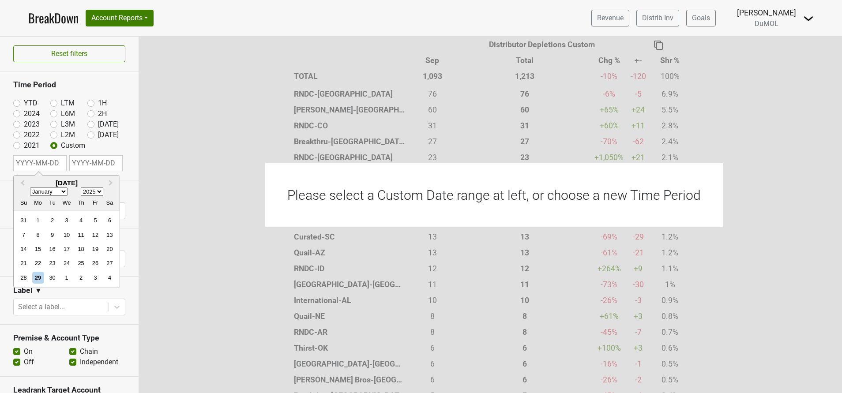
click at [30, 187] on select "January February March April May June July August September October November De…" at bounding box center [48, 191] width 37 height 8
click at [70, 221] on div "1" at bounding box center [66, 220] width 12 height 12
type input "2025-01-01"
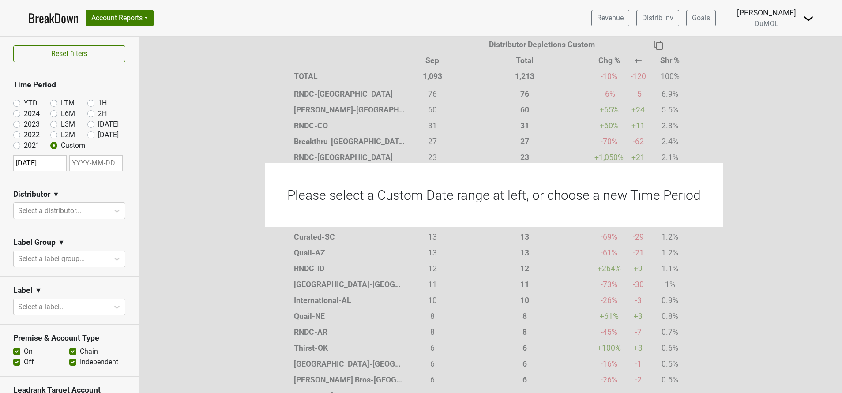
click at [99, 163] on input "text" at bounding box center [95, 163] width 53 height 16
select select "8"
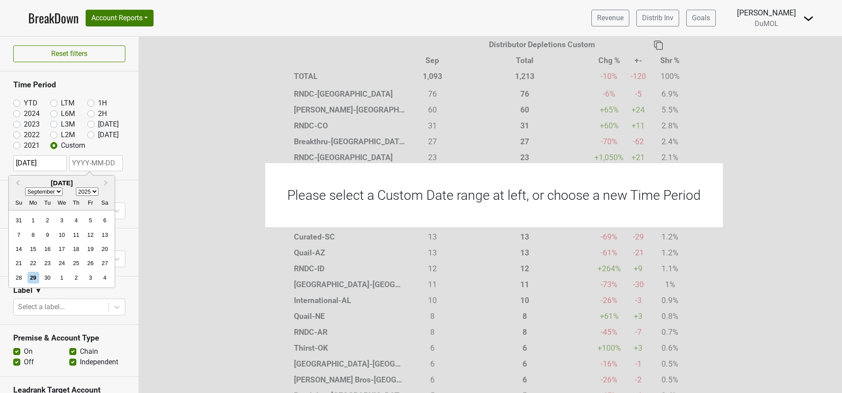
click at [34, 277] on div "29" at bounding box center [33, 278] width 12 height 12
type input "2025-09-29"
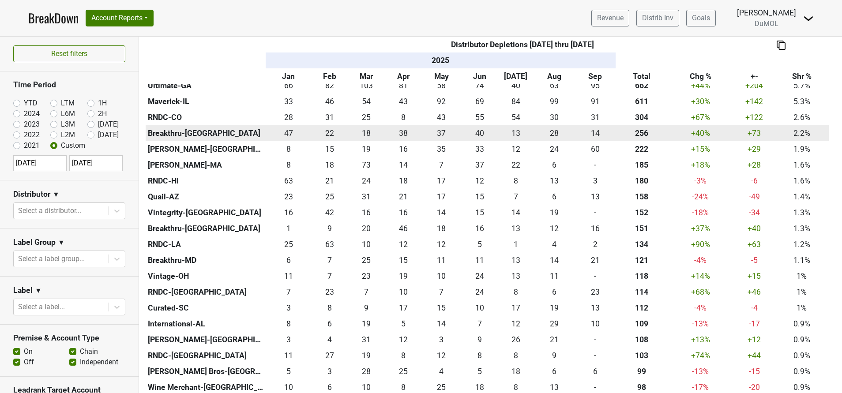
scroll to position [331, 0]
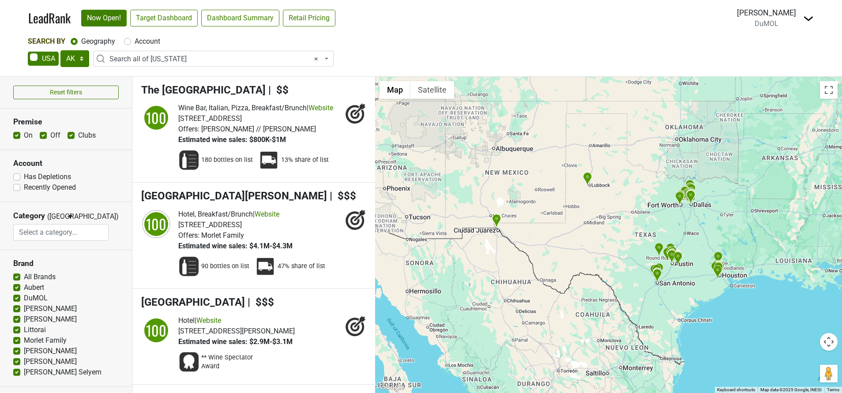
select select "TX"
select select "ALL_TX"
select select
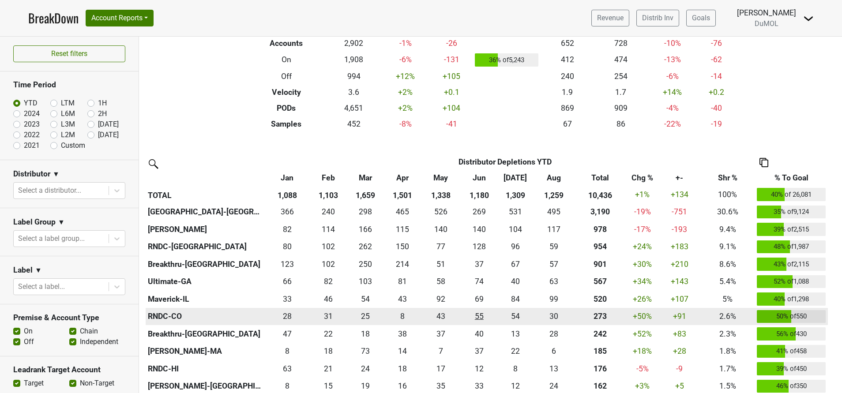
scroll to position [132, 0]
